Goal: Navigation & Orientation: Find specific page/section

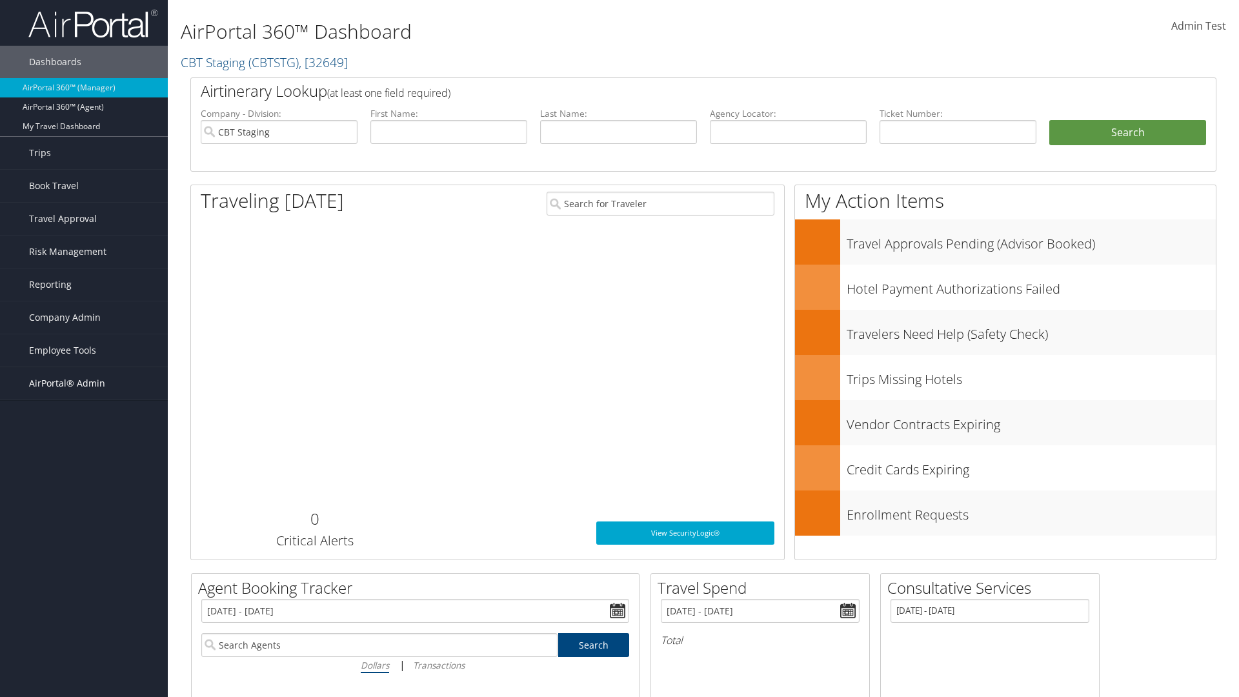
click at [84, 383] on span "AirPortal® Admin" at bounding box center [67, 383] width 76 height 32
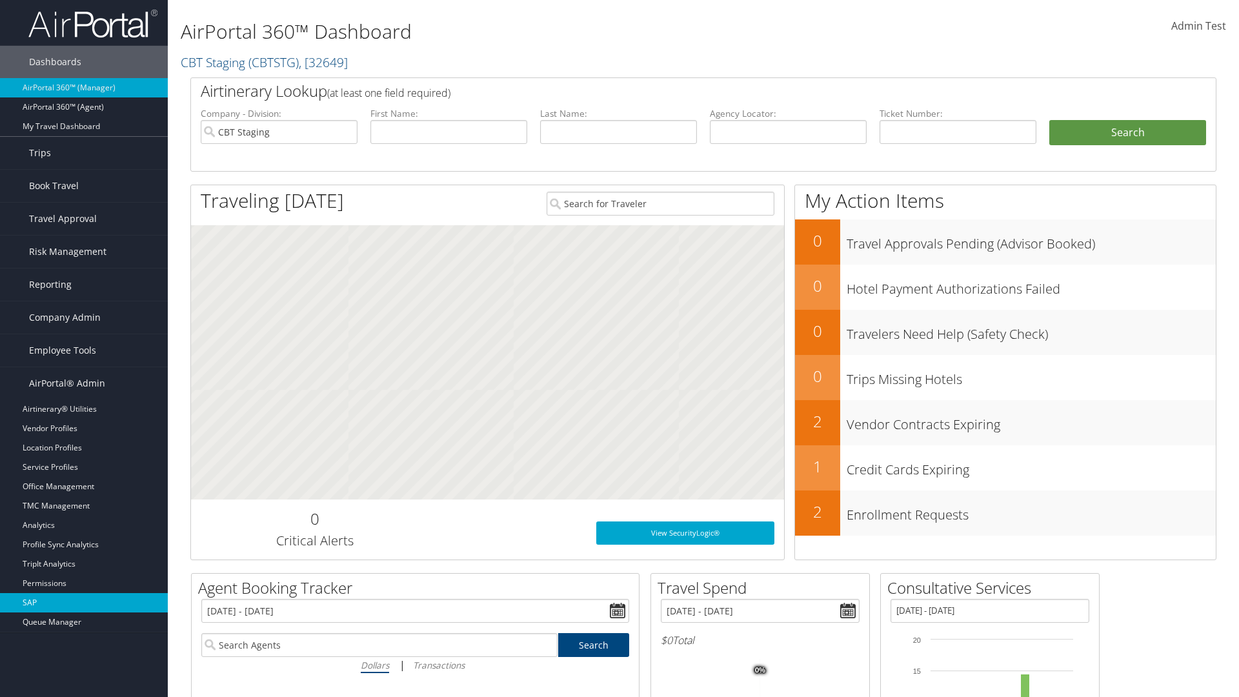
click at [84, 603] on link "SAP" at bounding box center [84, 602] width 168 height 19
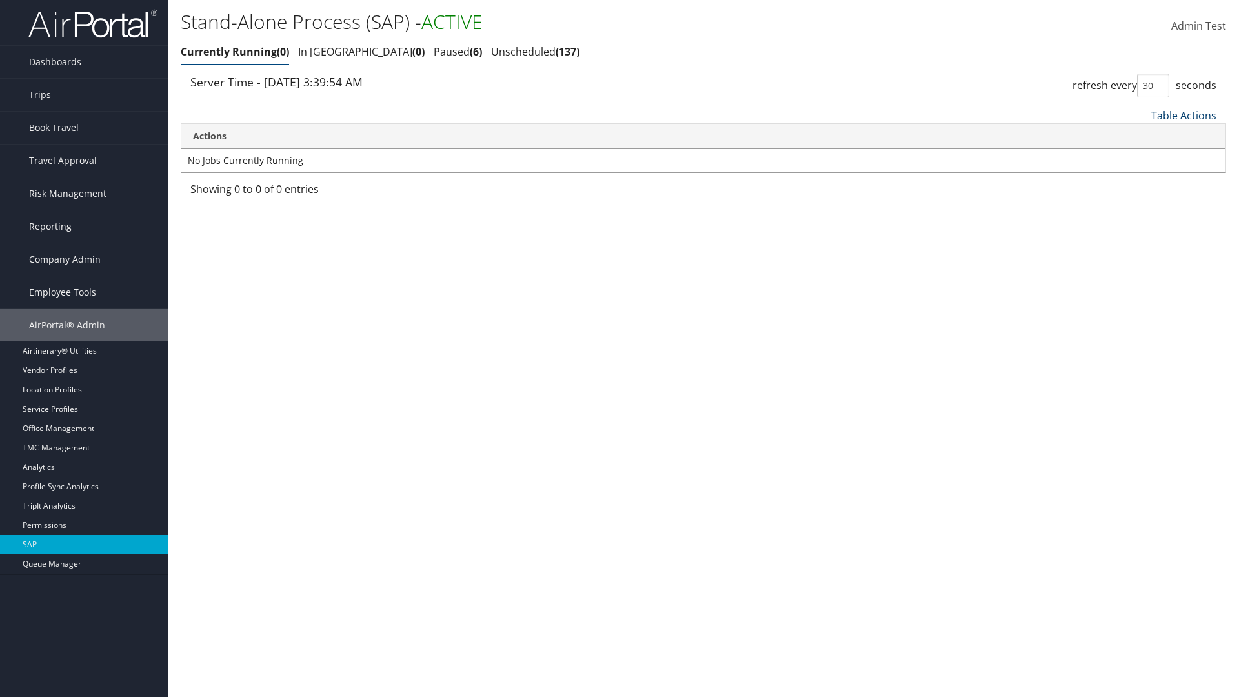
click at [1184, 115] on link "Table Actions" at bounding box center [1184, 115] width 65 height 14
click at [1141, 201] on link "Page Length" at bounding box center [1141, 201] width 170 height 22
click at [1141, 158] on link "25" at bounding box center [1141, 159] width 170 height 22
click at [1184, 115] on link "Table Actions" at bounding box center [1184, 115] width 65 height 14
click at [1141, 201] on link "Page Length" at bounding box center [1141, 201] width 170 height 22
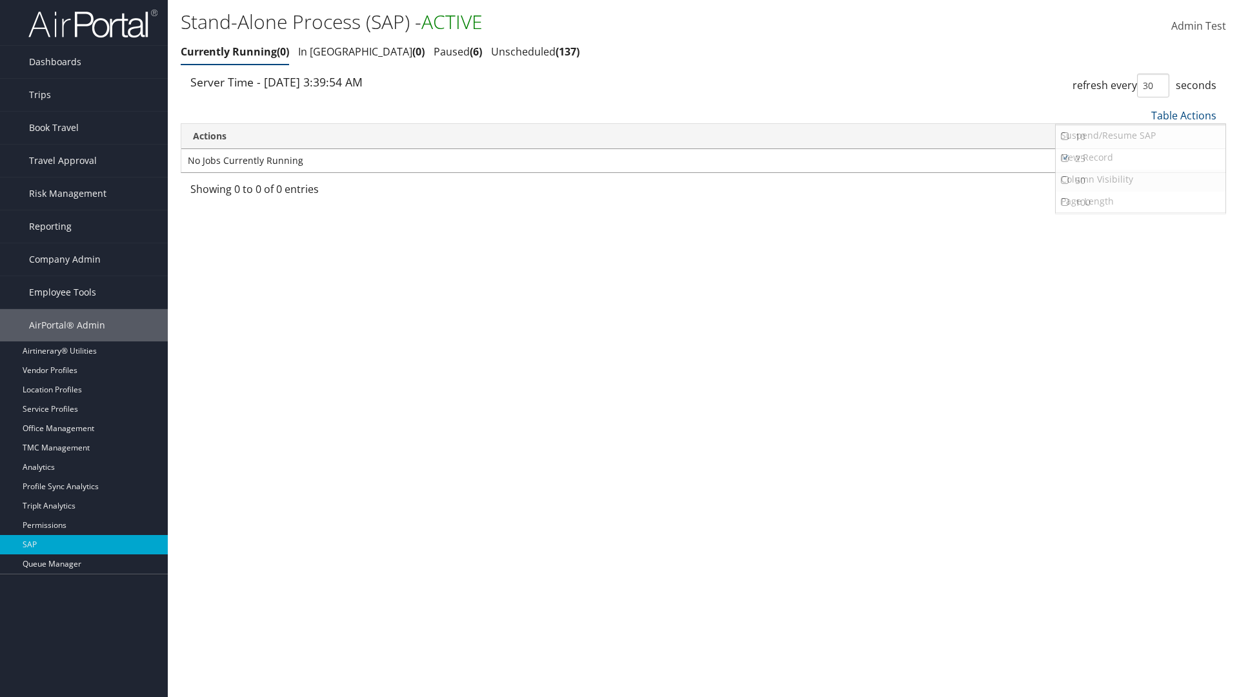
click at [1141, 180] on link "50" at bounding box center [1141, 181] width 170 height 22
click at [1184, 115] on link "Table Actions" at bounding box center [1184, 115] width 65 height 14
click at [1141, 201] on link "Page Length" at bounding box center [1141, 201] width 170 height 22
click at [1141, 202] on link "100" at bounding box center [1141, 203] width 170 height 22
click at [1184, 115] on link "Table Actions" at bounding box center [1184, 115] width 65 height 14
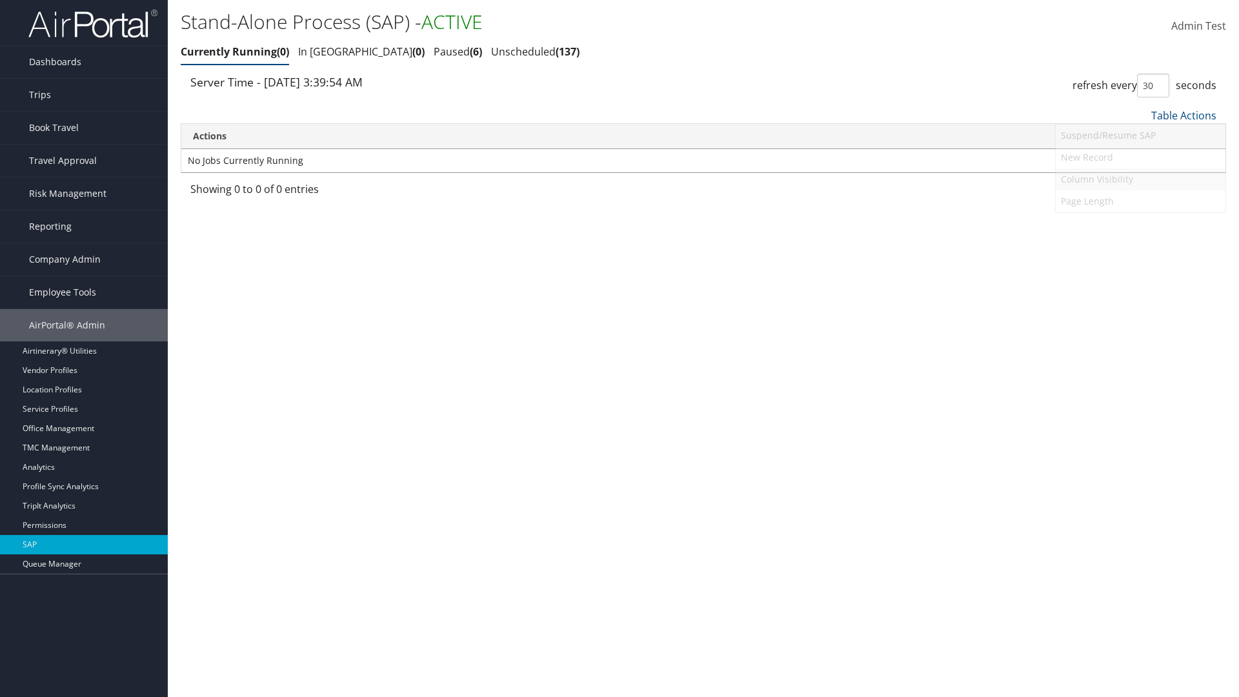
click at [1141, 179] on link "Column Visibility" at bounding box center [1141, 179] width 170 height 22
